Goal: Task Accomplishment & Management: Manage account settings

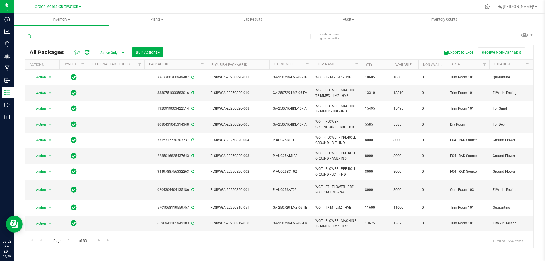
click at [62, 35] on input "text" at bounding box center [141, 36] width 232 height 9
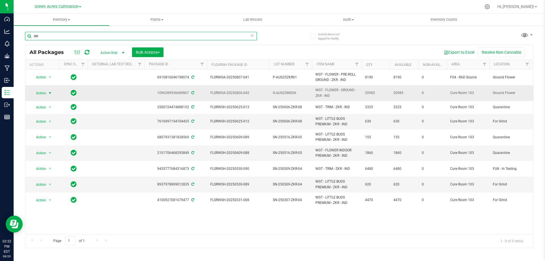
type input "zkr"
click at [49, 94] on span "select" at bounding box center [50, 93] width 5 height 5
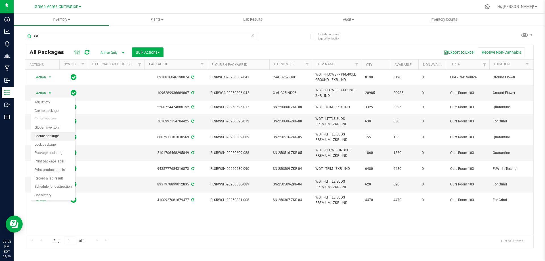
click at [53, 132] on li "Locate package" at bounding box center [53, 136] width 44 height 9
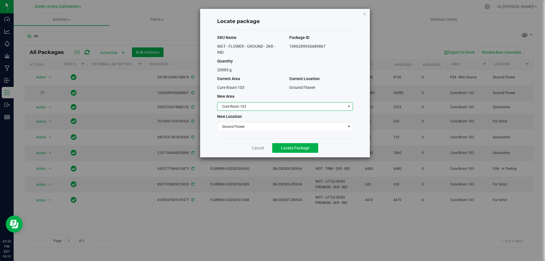
click at [271, 107] on span "Cure Room 103" at bounding box center [281, 106] width 128 height 8
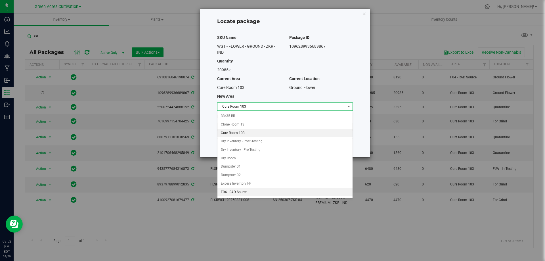
click at [254, 191] on li "F04 - RAD Source" at bounding box center [284, 192] width 135 height 9
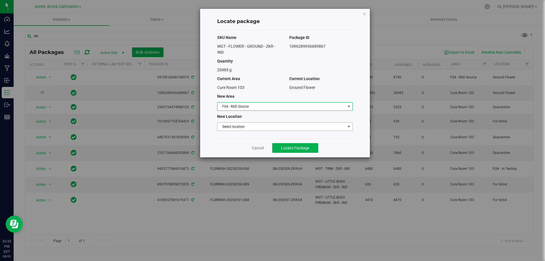
click at [264, 123] on span "Select location" at bounding box center [281, 127] width 128 height 8
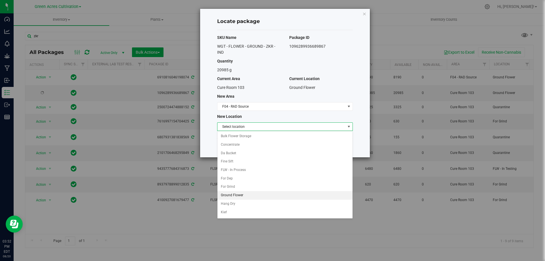
click at [253, 193] on li "Ground Flower" at bounding box center [284, 195] width 135 height 9
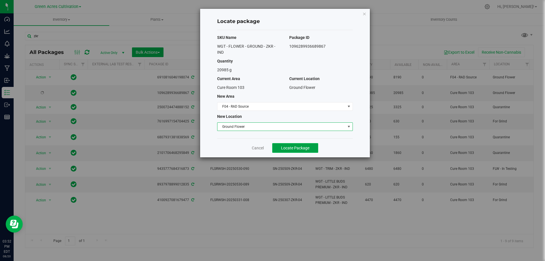
click at [297, 146] on span "Locate Package" at bounding box center [295, 148] width 28 height 5
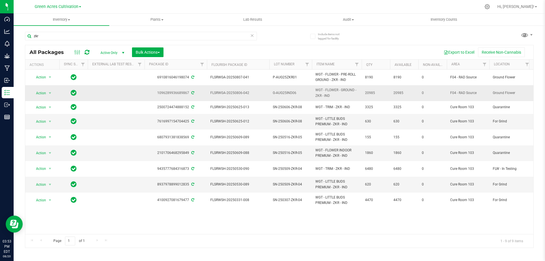
drag, startPoint x: 207, startPoint y: 94, endPoint x: 382, endPoint y: 91, distance: 174.8
copy tr "FLSRWGA-20250806-042 G-AUG25IND06 WGT - FLOWER - GROUND - ZKR - IND 20985"
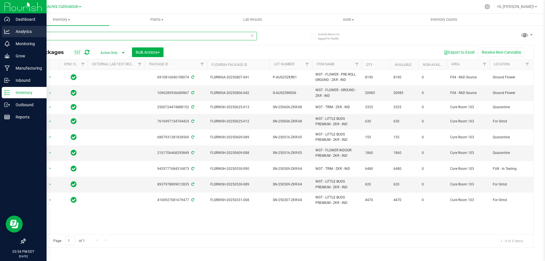
drag, startPoint x: 54, startPoint y: 31, endPoint x: 0, endPoint y: 29, distance: 54.2
click at [0, 29] on div "Dashboard Analytics Monitoring Grow Manufacturing Inbound Inventory Outbound Re…" at bounding box center [272, 130] width 545 height 261
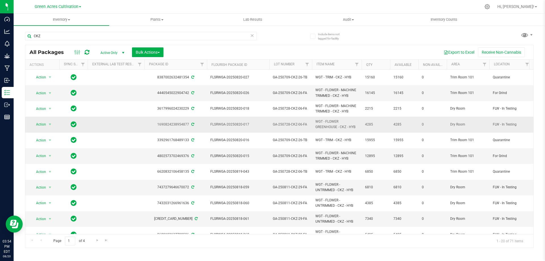
drag, startPoint x: 346, startPoint y: 123, endPoint x: 310, endPoint y: 121, distance: 36.3
copy tr "WGT - FLOWER GREENHOUSE - CKZ"
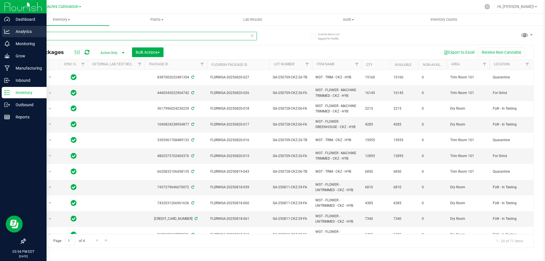
drag, startPoint x: 56, startPoint y: 34, endPoint x: 2, endPoint y: 35, distance: 53.6
click at [2, 35] on div "Dashboard Analytics Monitoring Grow Manufacturing Inbound Inventory Outbound Re…" at bounding box center [272, 130] width 545 height 261
paste input "WGT - FLOWER GREENHOUSE - CKZ"
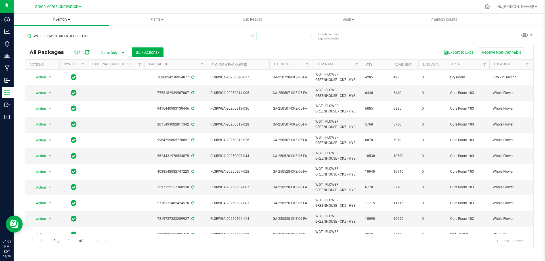
drag, startPoint x: 104, startPoint y: 34, endPoint x: 24, endPoint y: 22, distance: 81.8
click at [24, 22] on inventory "Inventory All packages All inventory Waste log Create inventory Plants All plan…" at bounding box center [279, 106] width 531 height 184
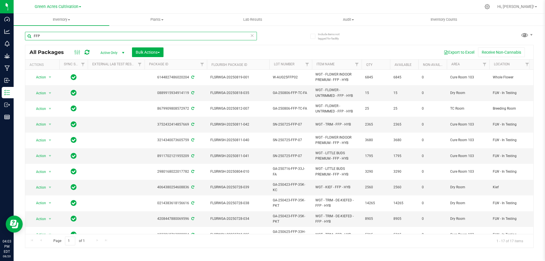
type input "FFP"
drag, startPoint x: 64, startPoint y: 36, endPoint x: 22, endPoint y: 37, distance: 41.4
click at [22, 37] on div "Include items not tagged for facility FFP All Packages Active Only Active Only …" at bounding box center [279, 111] width 531 height 173
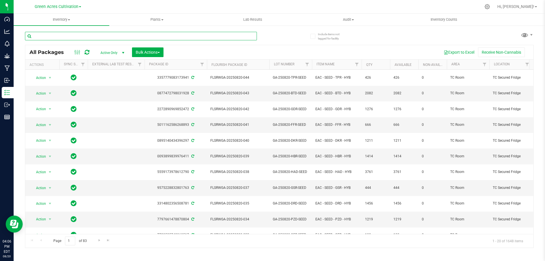
scroll to position [139, 0]
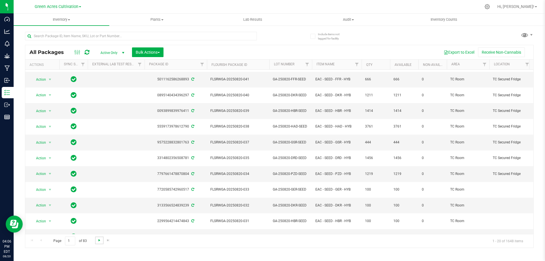
click at [98, 242] on span "Go to the next page" at bounding box center [99, 240] width 5 height 5
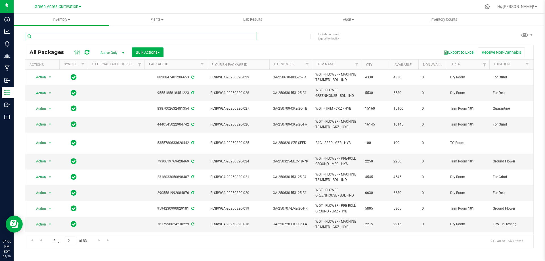
click at [134, 37] on input "text" at bounding box center [141, 36] width 232 height 9
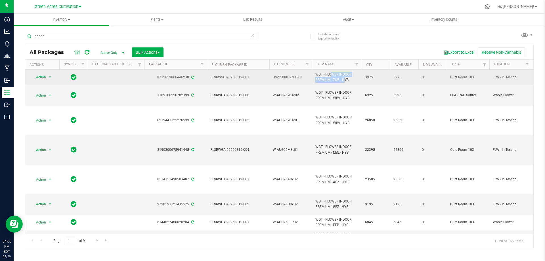
drag, startPoint x: 331, startPoint y: 81, endPoint x: 317, endPoint y: 74, distance: 16.1
click at [317, 74] on span "WGT - FLOWER INDOOR PREMIUM - 7UP - HYB" at bounding box center [336, 77] width 43 height 11
copy span "WGT - FLOWER INDOOR PREMIUM"
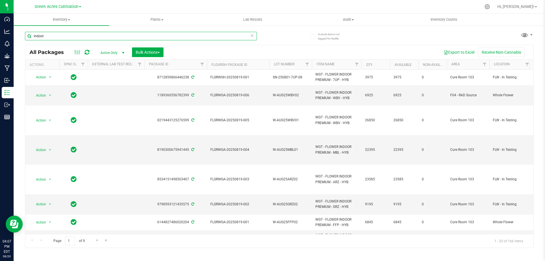
drag, startPoint x: 75, startPoint y: 37, endPoint x: 22, endPoint y: 36, distance: 53.1
click at [22, 36] on div "Include items not tagged for facility indoor All Packages Active Only Active On…" at bounding box center [279, 111] width 531 height 173
paste input "WGT - FLOWER INDOOR PREMIUM"
type input "WGT - FLOWER INDOOR PREMIUM"
click at [459, 53] on button "Export to Excel" at bounding box center [459, 52] width 38 height 10
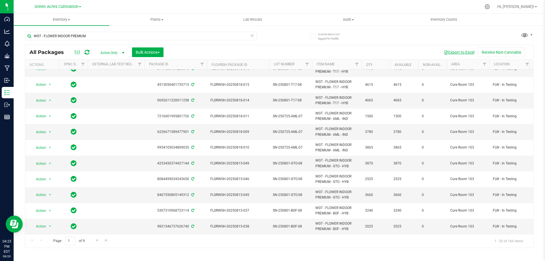
scroll to position [205, 0]
click at [96, 238] on span "Go to the next page" at bounding box center [97, 240] width 5 height 5
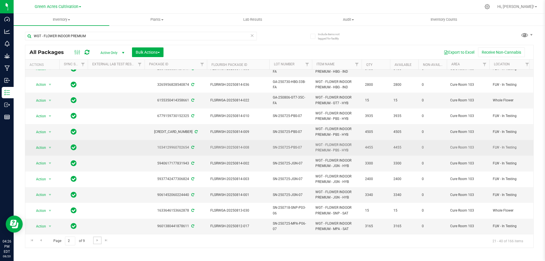
scroll to position [154, 0]
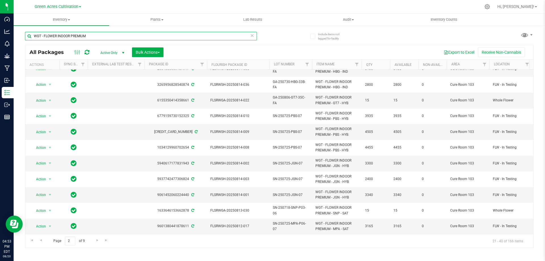
drag, startPoint x: 102, startPoint y: 34, endPoint x: 20, endPoint y: 32, distance: 81.7
click at [20, 32] on div "Include items not tagged for facility WGT - FLOWER INDOOR PREMIUM All Packages …" at bounding box center [279, 111] width 531 height 173
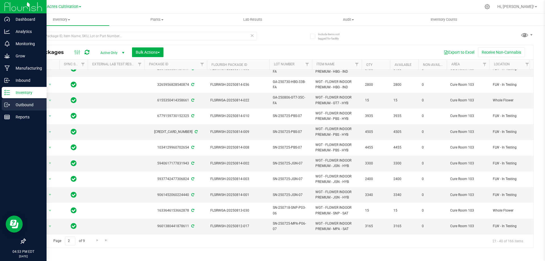
click at [31, 106] on p "Outbound" at bounding box center [27, 104] width 34 height 7
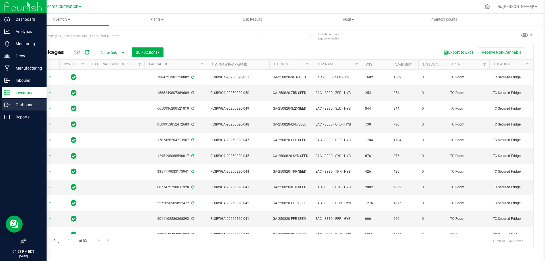
click at [29, 105] on p "Outbound" at bounding box center [27, 104] width 34 height 7
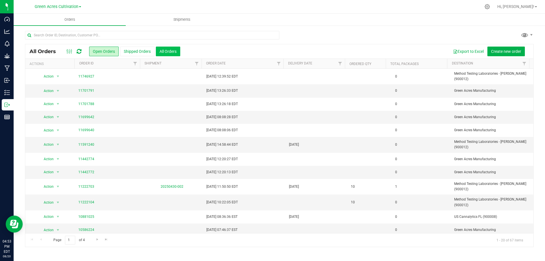
click at [172, 54] on button "All Orders" at bounding box center [168, 52] width 24 height 10
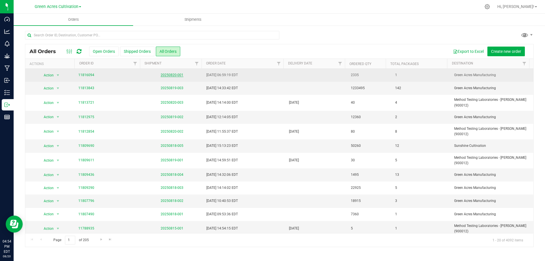
click at [172, 75] on link "20250820-001" at bounding box center [172, 75] width 23 height 4
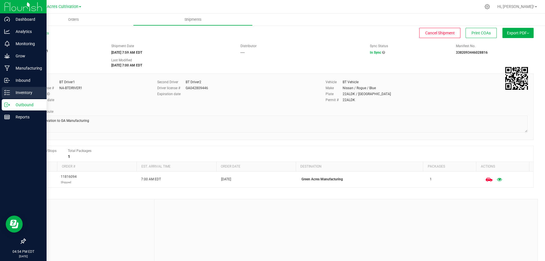
click at [21, 92] on p "Inventory" at bounding box center [27, 92] width 34 height 7
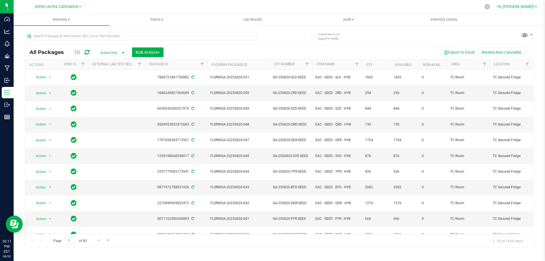
click at [528, 6] on span "Hi, [PERSON_NAME]!" at bounding box center [515, 6] width 37 height 5
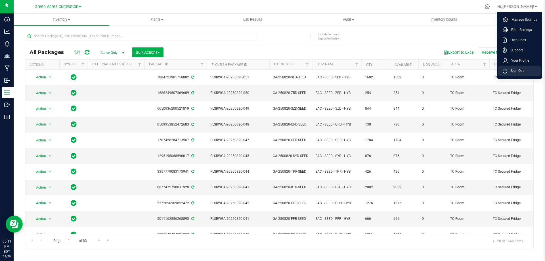
click at [522, 68] on span "Sign Out" at bounding box center [515, 71] width 16 height 6
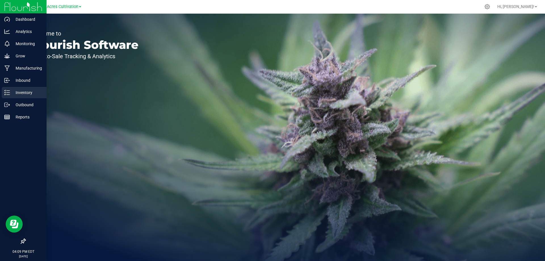
click at [25, 94] on p "Inventory" at bounding box center [27, 92] width 34 height 7
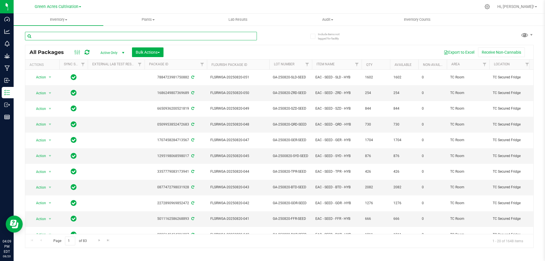
click at [125, 33] on input "text" at bounding box center [141, 36] width 232 height 9
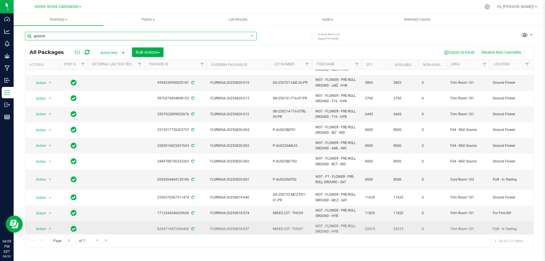
scroll to position [28, 0]
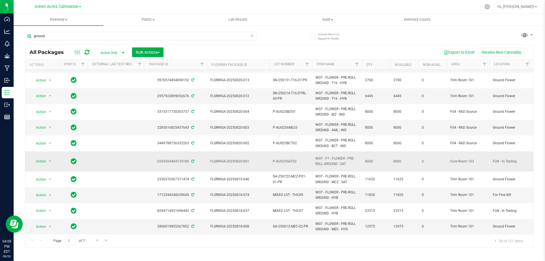
drag, startPoint x: 337, startPoint y: 165, endPoint x: 311, endPoint y: 157, distance: 26.8
copy tr "WGT - FT - FLOWER - PRE-ROLL GROUND"
drag, startPoint x: 79, startPoint y: 35, endPoint x: 16, endPoint y: 34, distance: 62.7
click at [16, 34] on div "Include items not tagged for facility ground All Packages Active Only Active On…" at bounding box center [279, 111] width 531 height 173
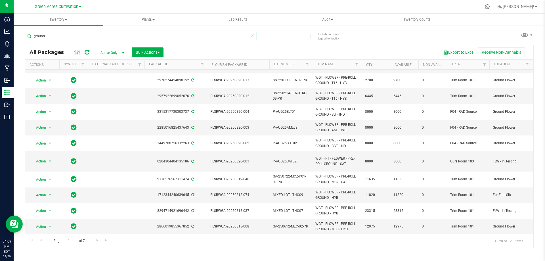
paste input "WGT - FT - FLOWER - PRE-ROLL GROUND"
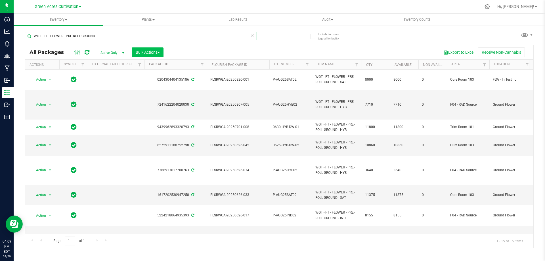
type input "WGT - FT - FLOWER - PRE-ROLL GROUND"
click at [157, 53] on span "Bulk Actions" at bounding box center [148, 52] width 24 height 5
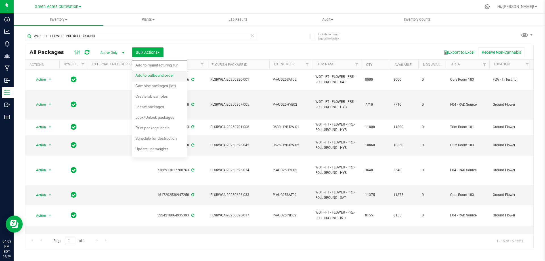
click at [165, 77] on span "Add to outbound order" at bounding box center [154, 75] width 39 height 5
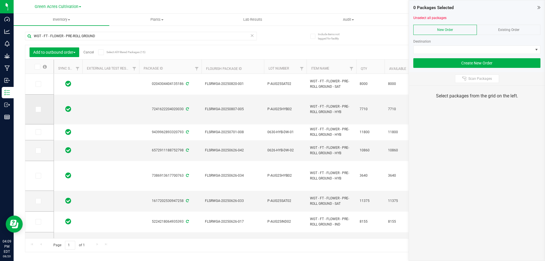
click at [37, 111] on span at bounding box center [38, 109] width 6 height 6
click at [0, 0] on input "checkbox" at bounding box center [0, 0] width 0 height 0
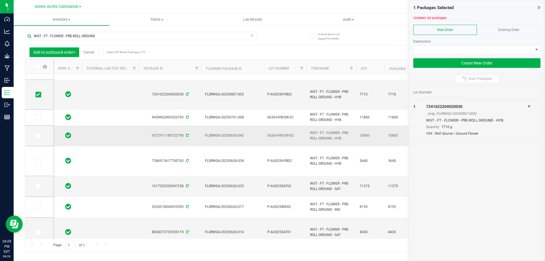
scroll to position [28, 0]
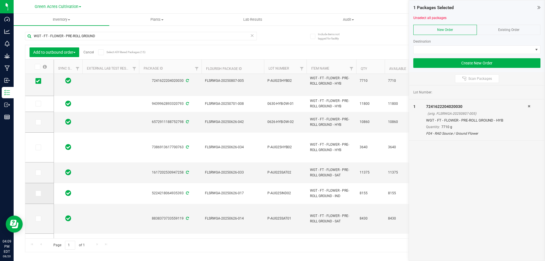
click at [39, 193] on icon at bounding box center [38, 193] width 4 height 0
click at [0, 0] on input "checkbox" at bounding box center [0, 0] width 0 height 0
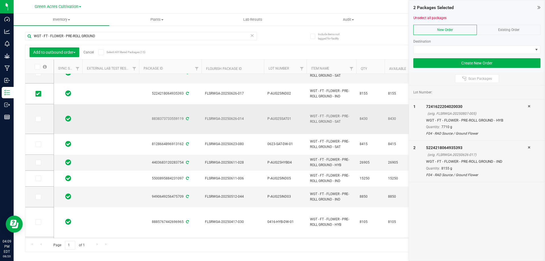
scroll to position [142, 0]
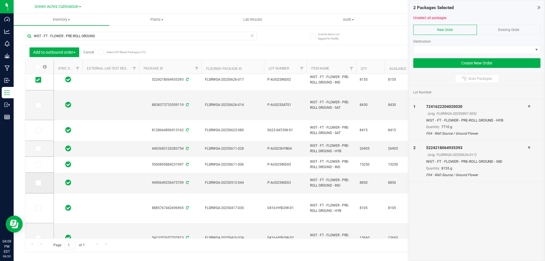
click at [36, 183] on span at bounding box center [38, 183] width 6 height 6
click at [0, 0] on input "checkbox" at bounding box center [0, 0] width 0 height 0
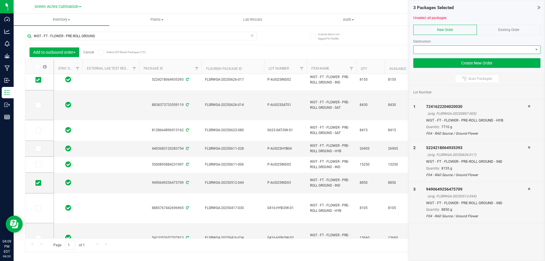
click at [447, 49] on span at bounding box center [472, 50] width 119 height 8
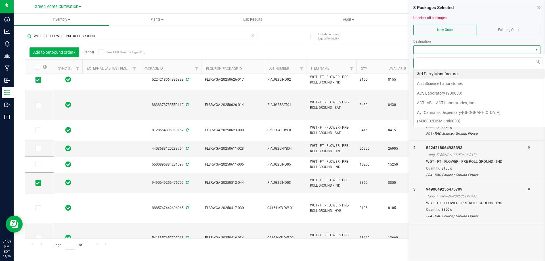
scroll to position [9, 127]
type input "gr"
click at [451, 74] on li "Green Acres Manufacturing" at bounding box center [478, 74] width 131 height 10
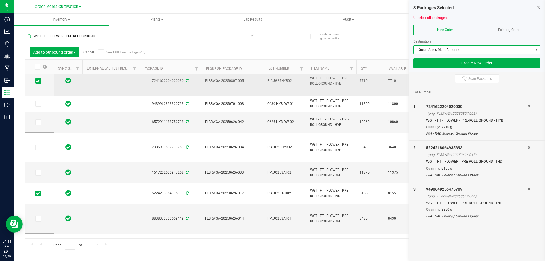
scroll to position [0, 0]
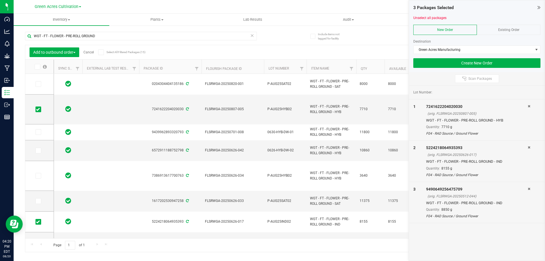
click at [89, 51] on link "Cancel" at bounding box center [88, 52] width 10 height 4
